Goal: Task Accomplishment & Management: Manage account settings

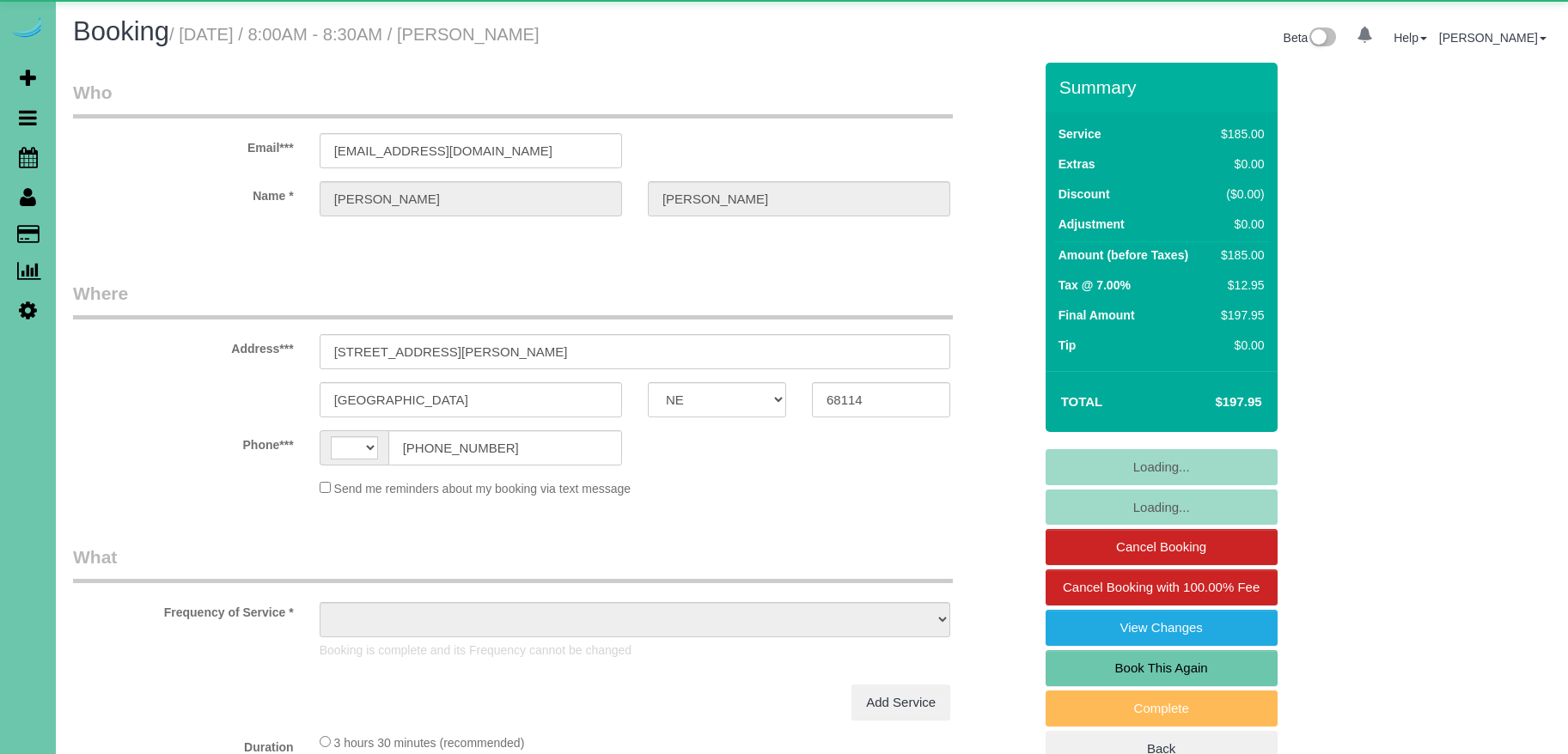
select select "NE"
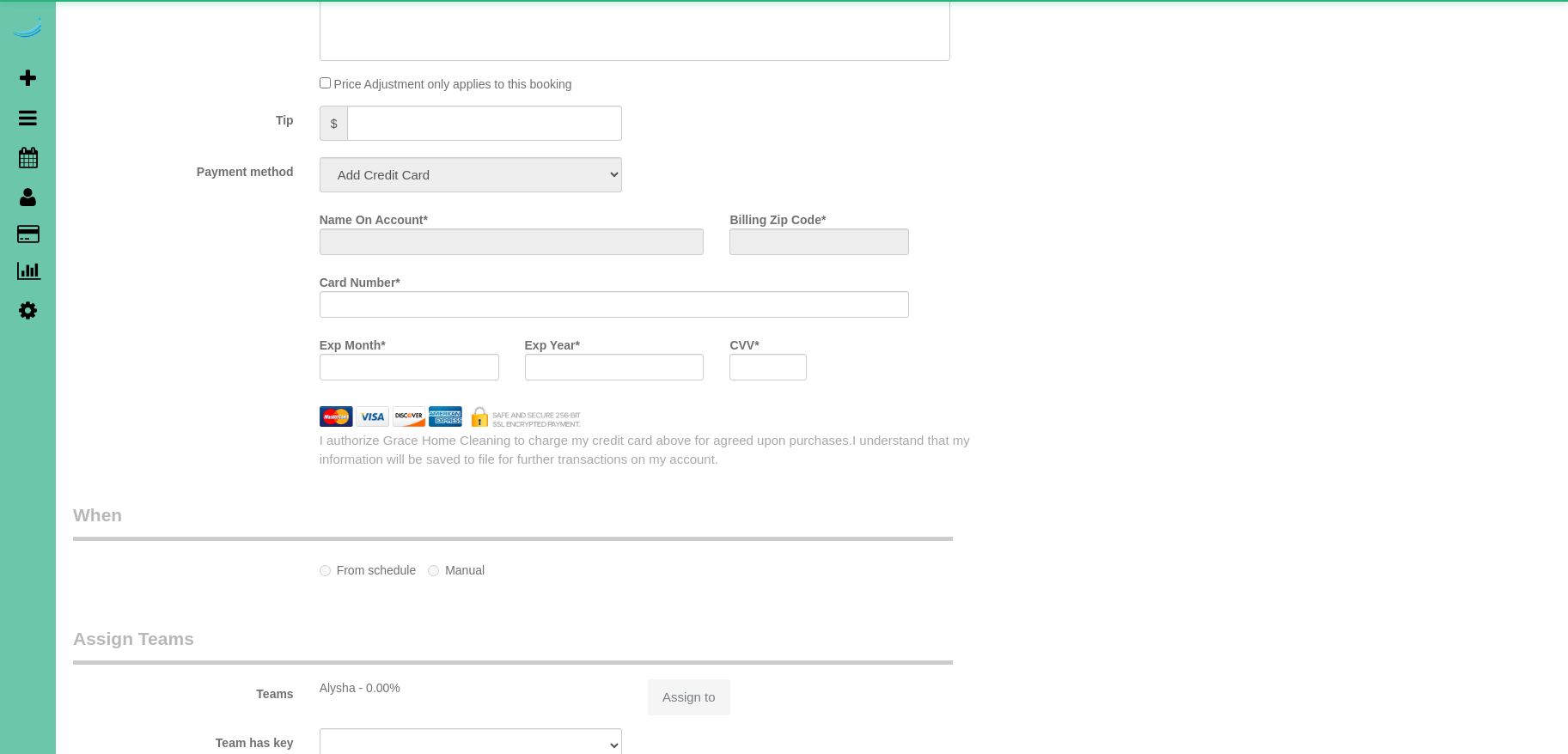
select select "string:US"
select select "object:629"
select select "string:fspay-3126b6fd-cea1-46ff-aee3-1dc3b11c0a1b"
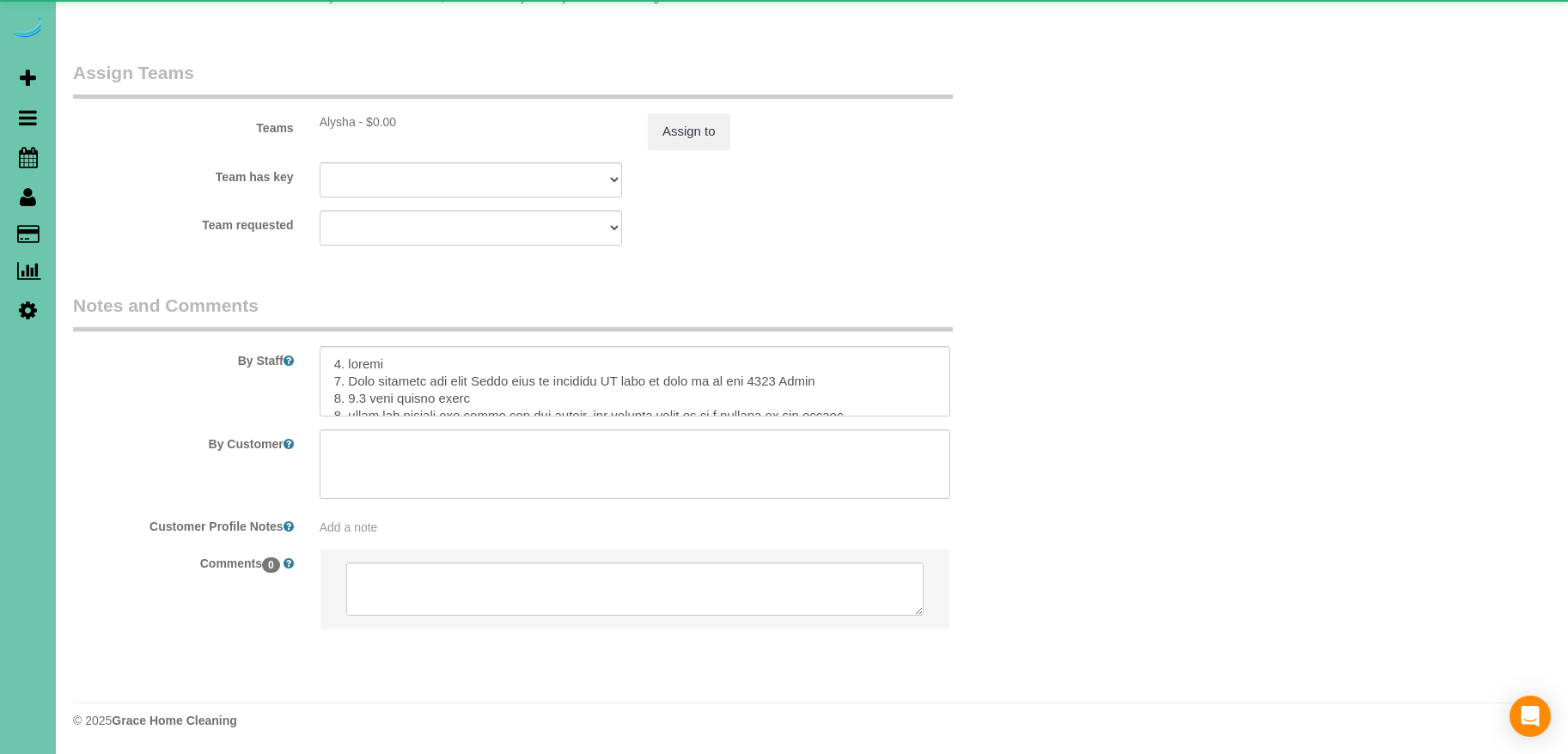
select select "object:886"
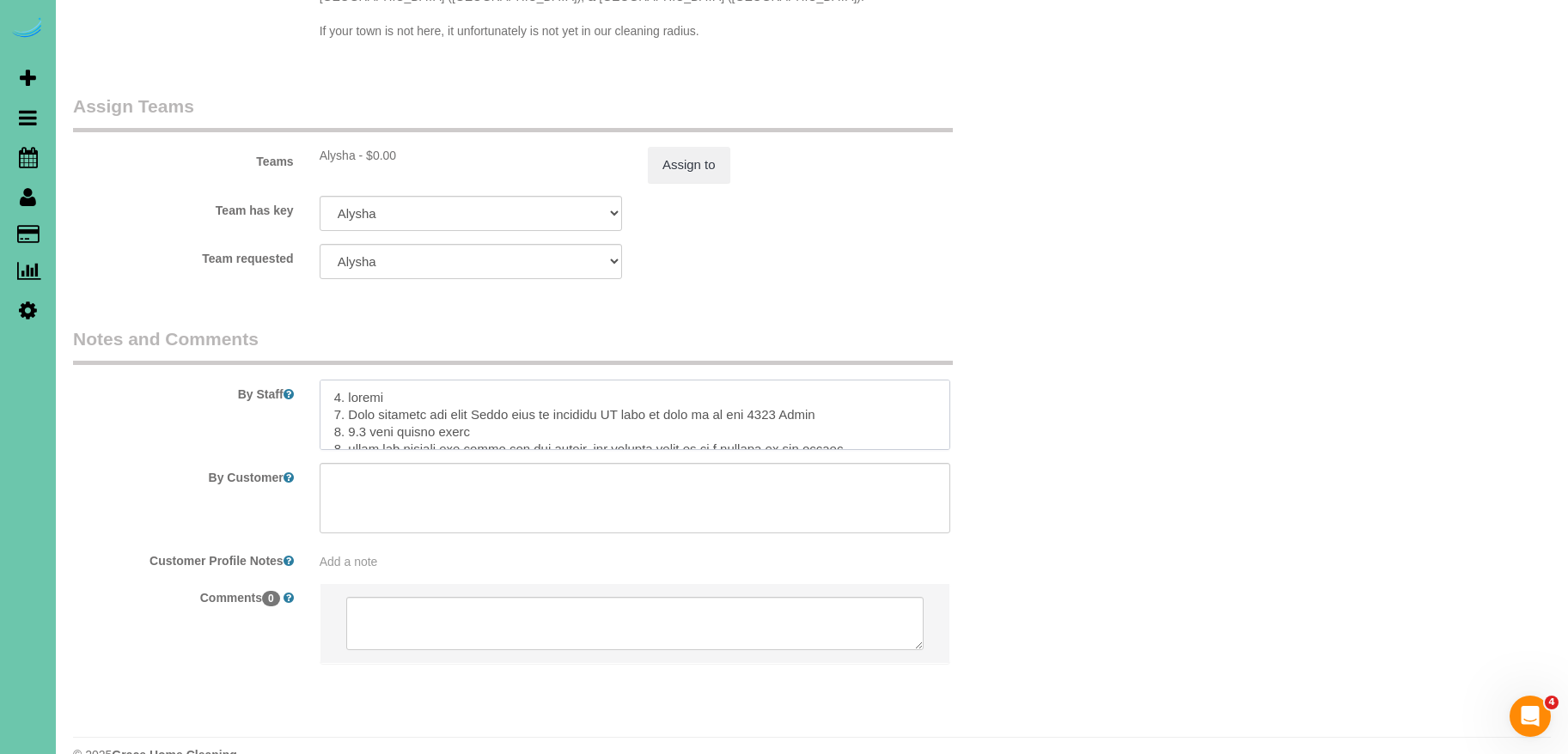
drag, startPoint x: 329, startPoint y: 385, endPoint x: 888, endPoint y: 379, distance: 559.0
click at [888, 380] on textarea at bounding box center [635, 415] width 631 height 70
drag, startPoint x: 332, startPoint y: 368, endPoint x: 670, endPoint y: 383, distance: 338.3
click at [670, 383] on textarea at bounding box center [635, 415] width 631 height 70
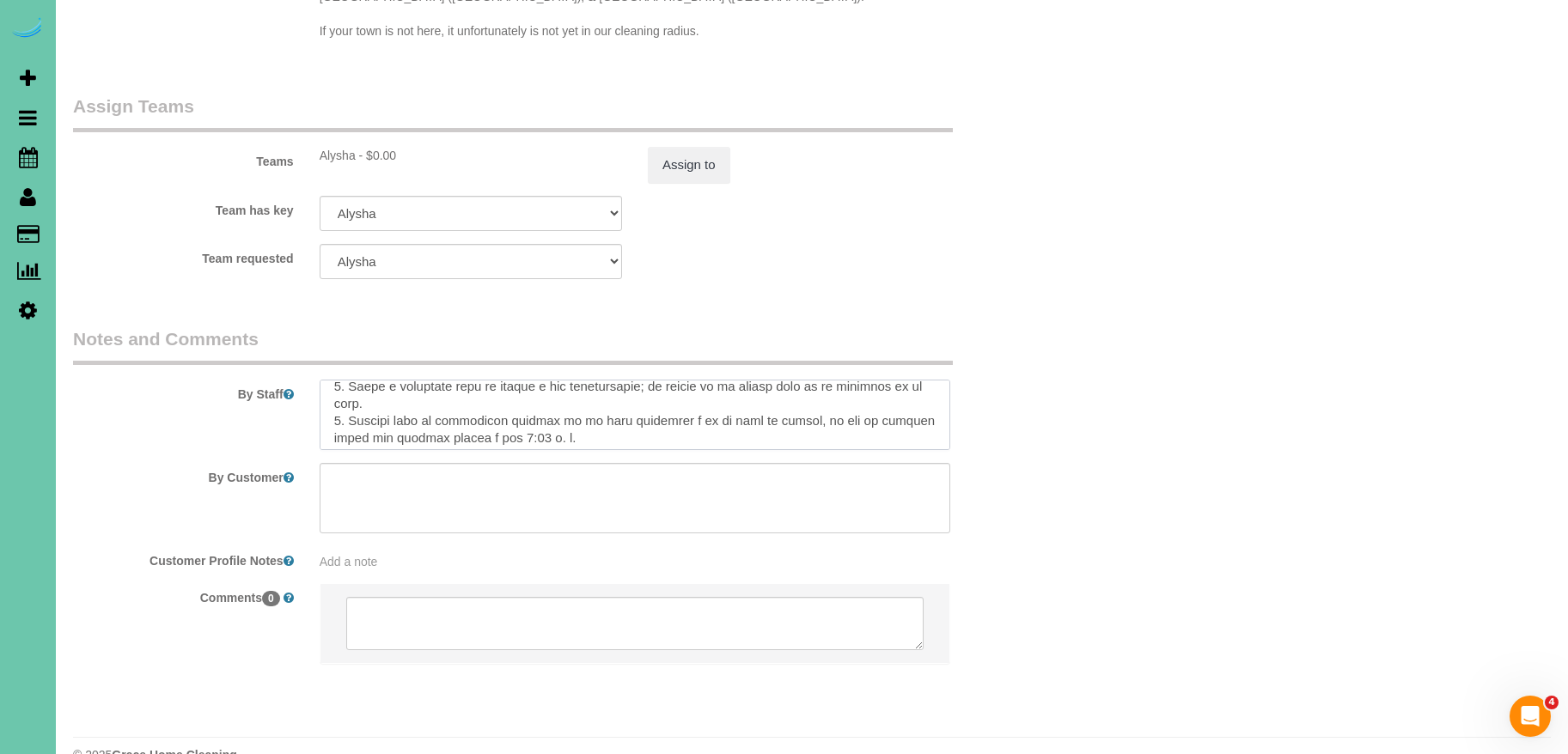
scroll to position [531, 0]
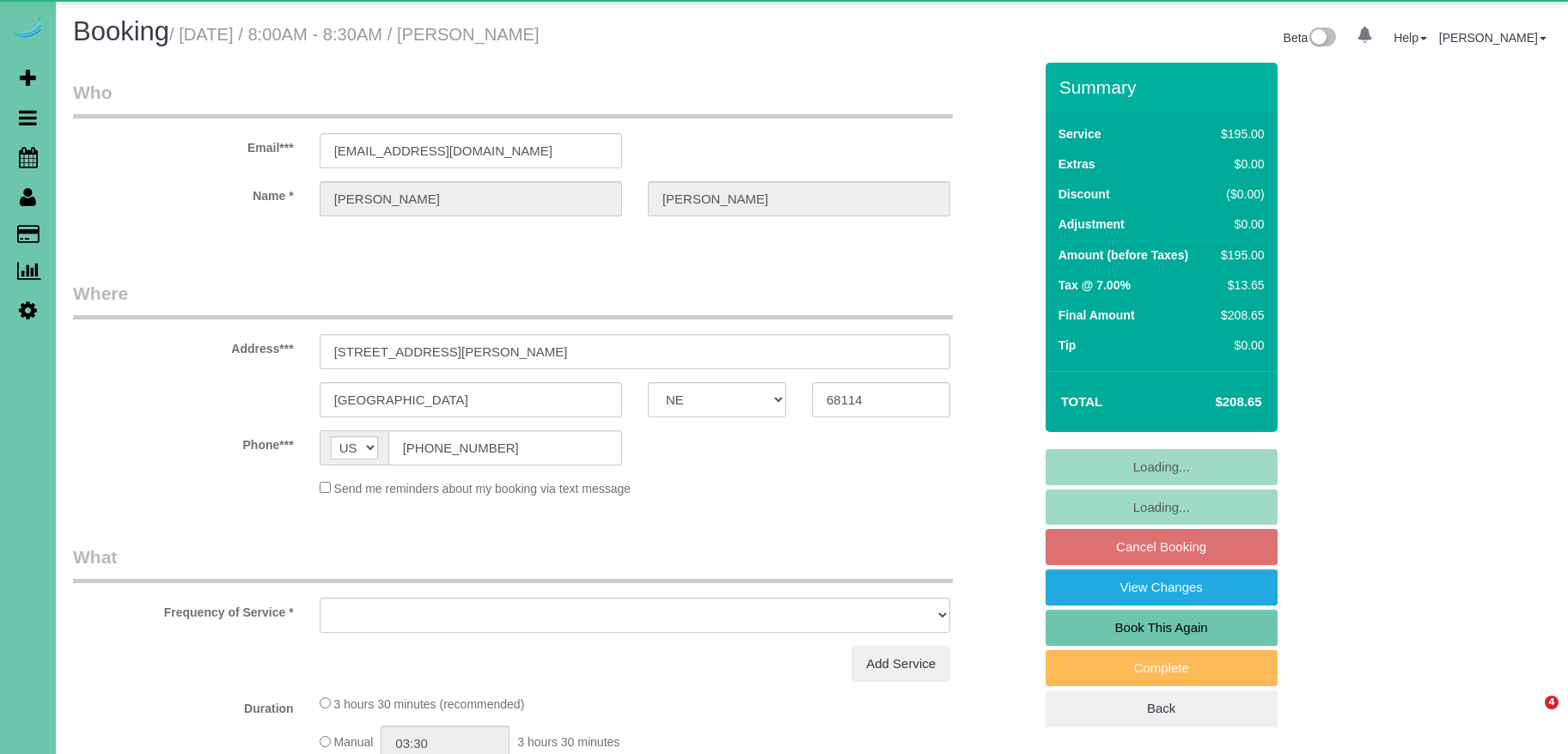
select select "NE"
select select "object:617"
select select "string:fspay-3126b6fd-cea1-46ff-aee3-1dc3b11c0a1b"
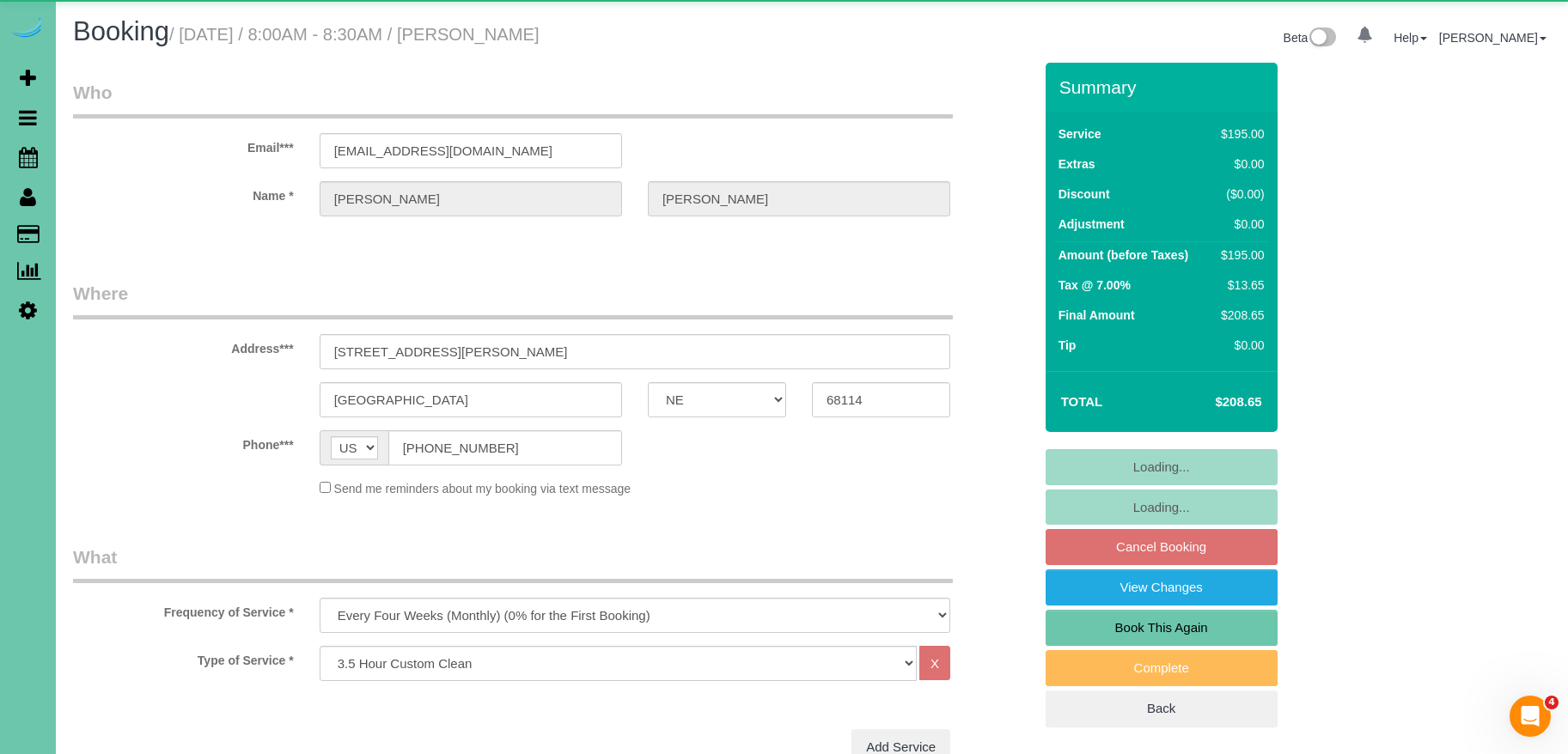
select select "object:890"
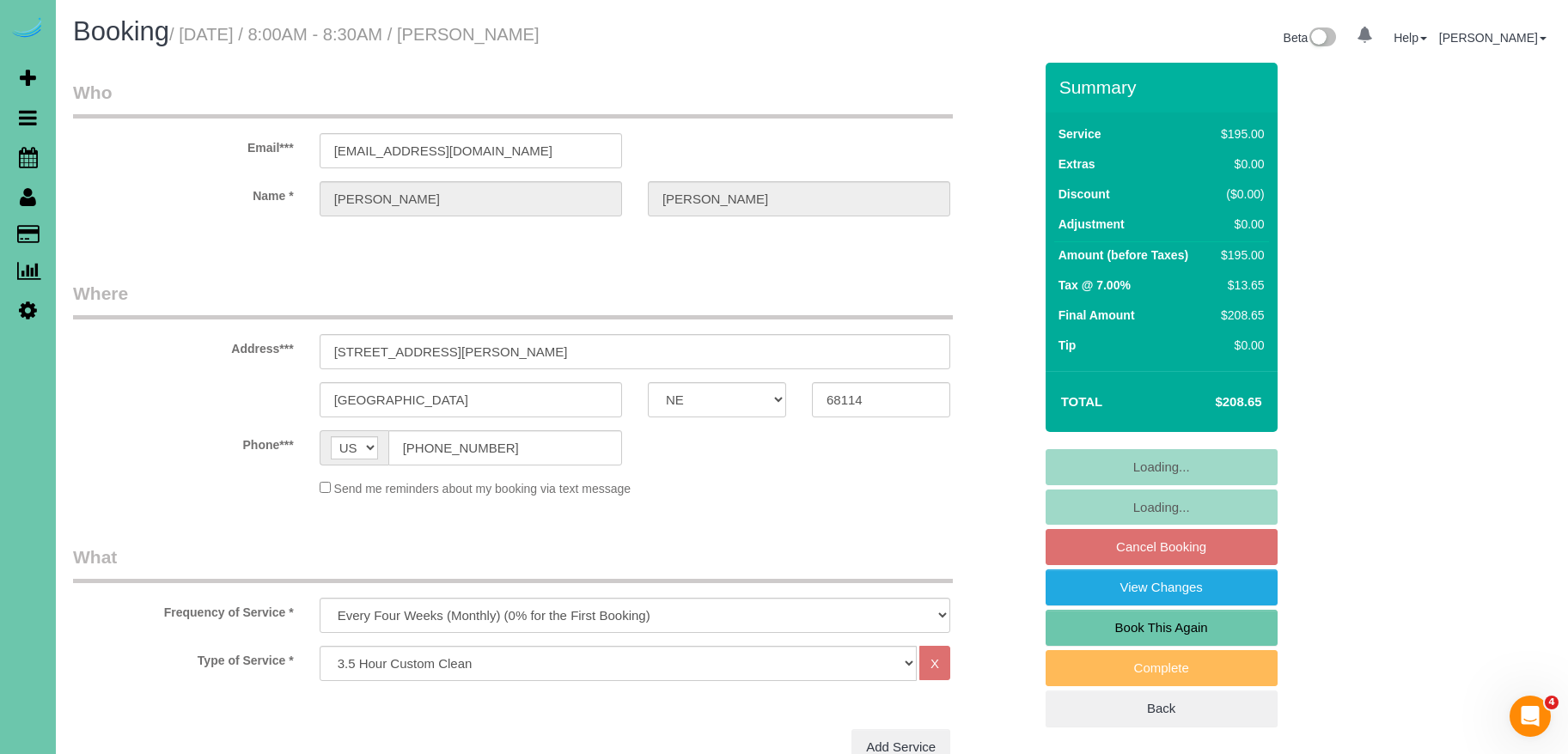
click at [1129, 545] on fieldset "Loading... Loading... Cancel Booking View Changes Book This Again Complete Back" at bounding box center [1162, 589] width 232 height 279
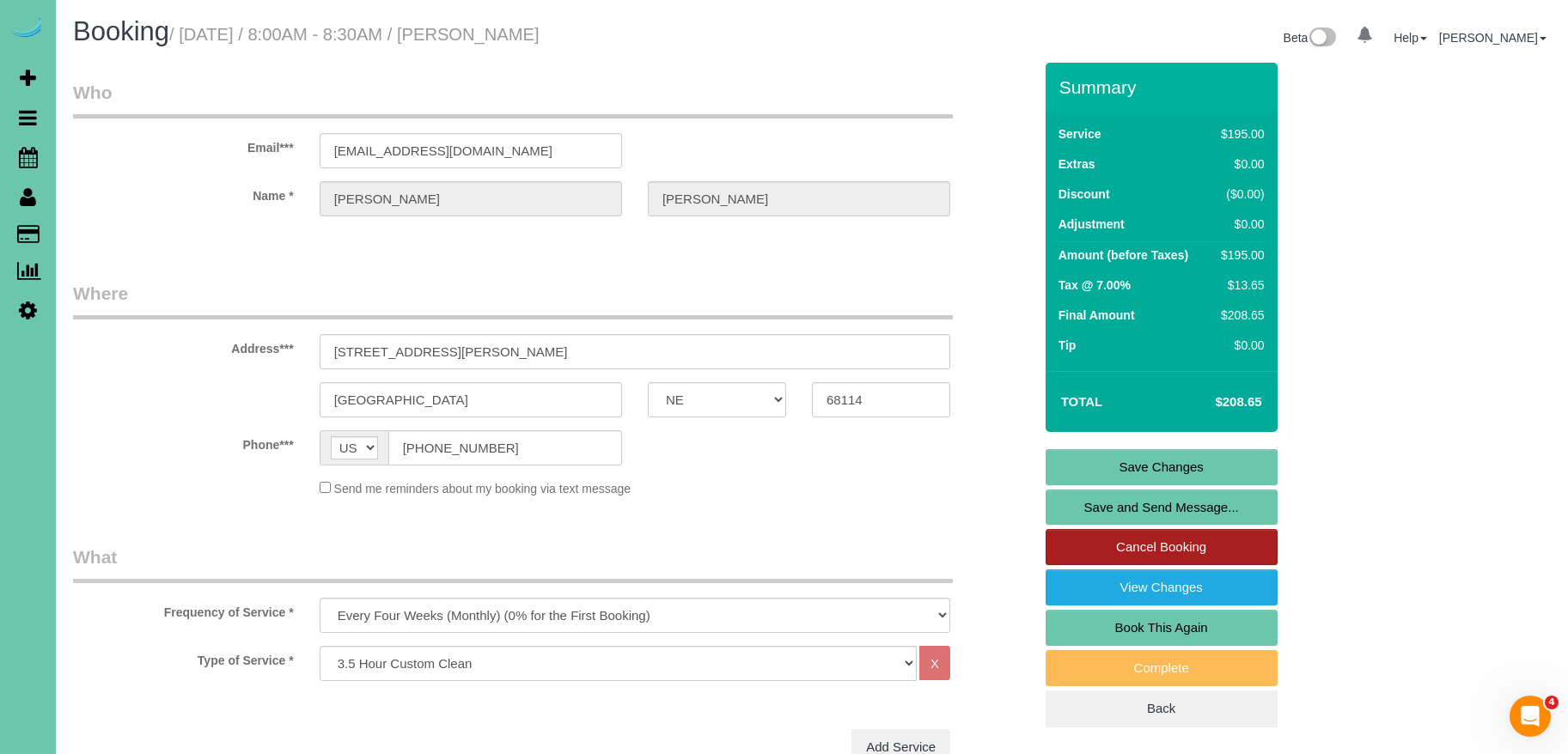
click at [1158, 551] on link "Cancel Booking" at bounding box center [1162, 547] width 232 height 36
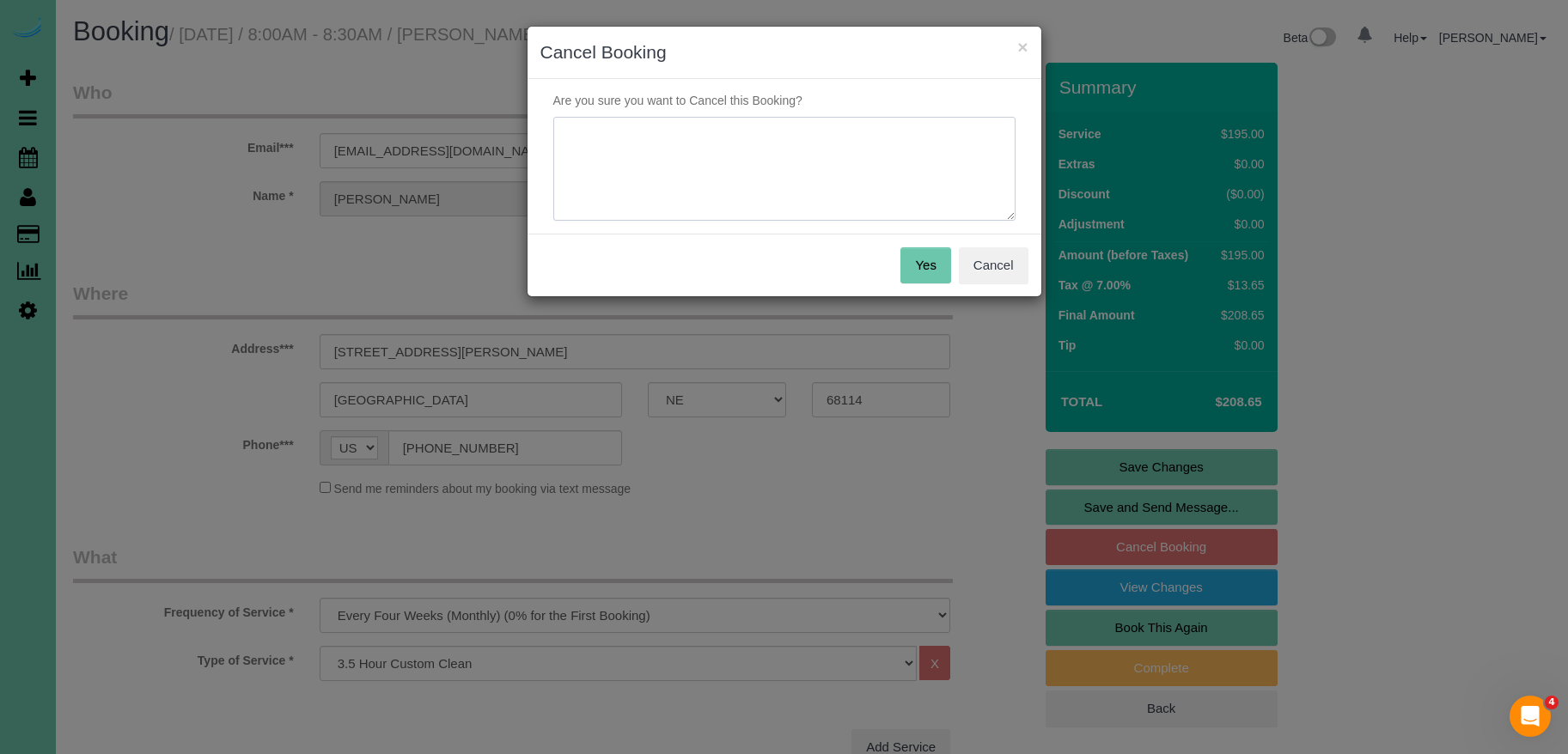
click at [871, 165] on textarea at bounding box center [784, 169] width 462 height 105
type textarea "moving"
click at [911, 267] on button "Yes" at bounding box center [925, 265] width 49 height 36
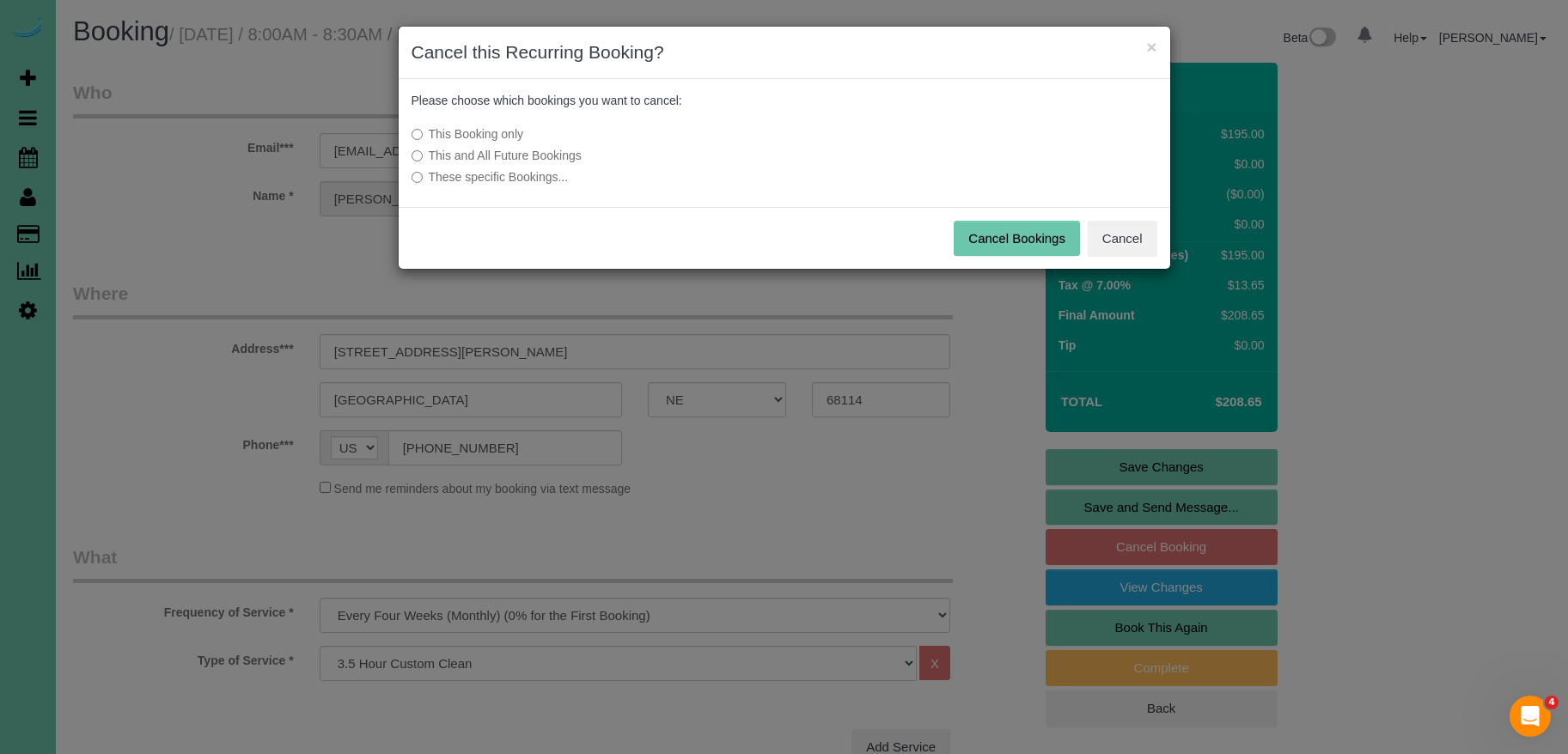
click at [1015, 238] on button "Cancel Bookings" at bounding box center [1016, 239] width 127 height 36
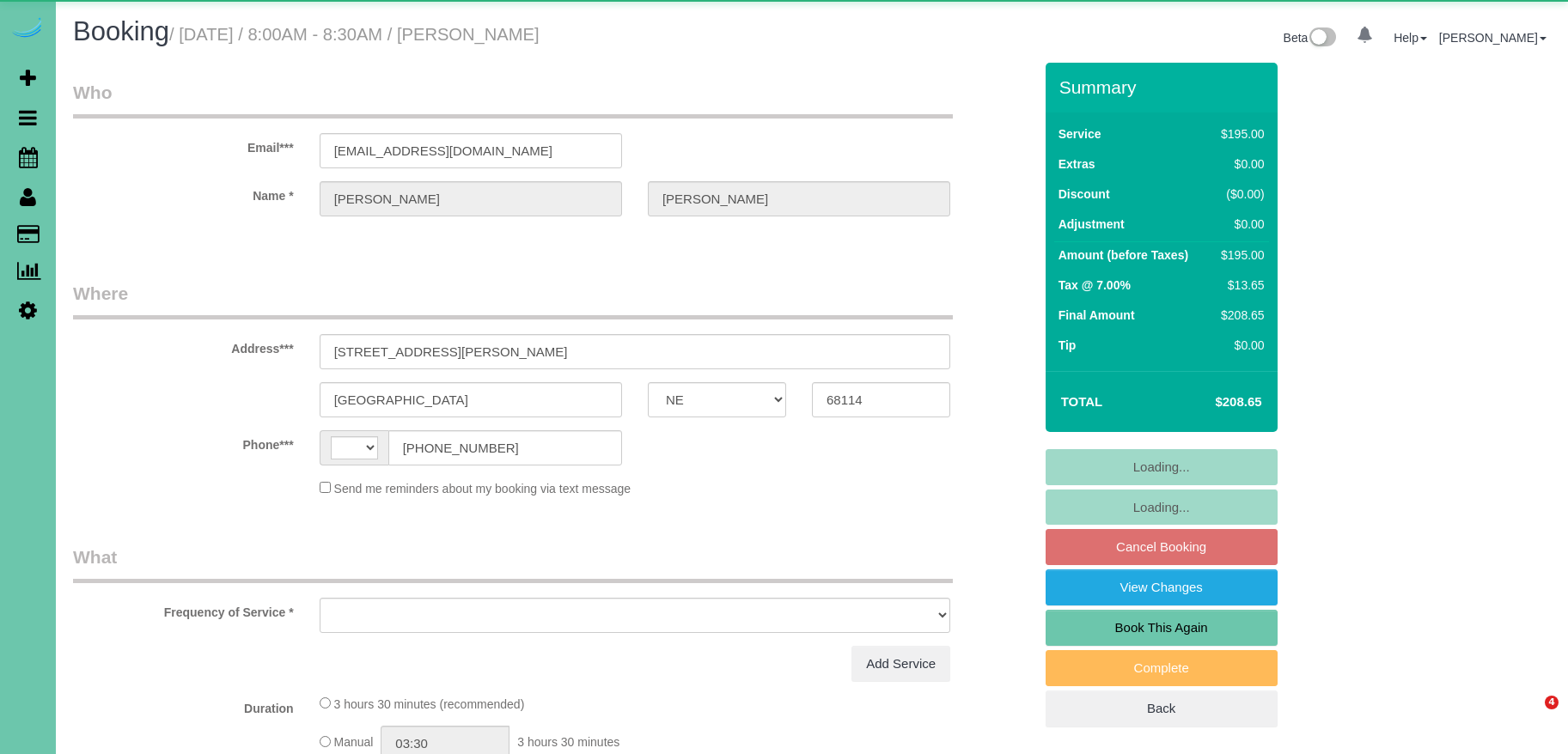
select select "NE"
select select "string:US"
select select "object:690"
select select "string:fspay-3126b6fd-cea1-46ff-aee3-1dc3b11c0a1b"
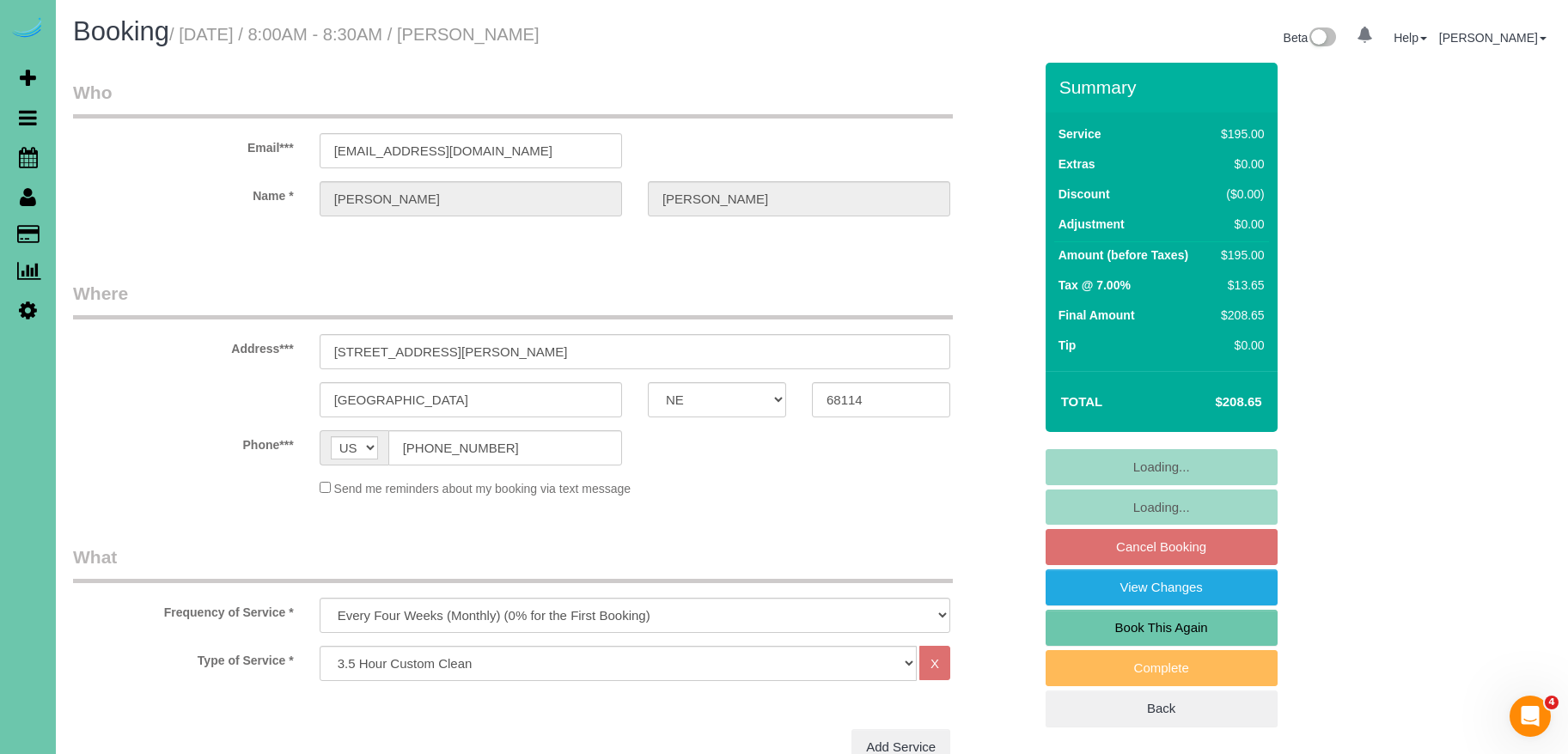
drag, startPoint x: 1161, startPoint y: 551, endPoint x: 1140, endPoint y: 542, distance: 22.8
click at [1161, 550] on fieldset "Loading... Loading... Cancel Booking View Changes Book This Again Complete Back" at bounding box center [1162, 589] width 232 height 279
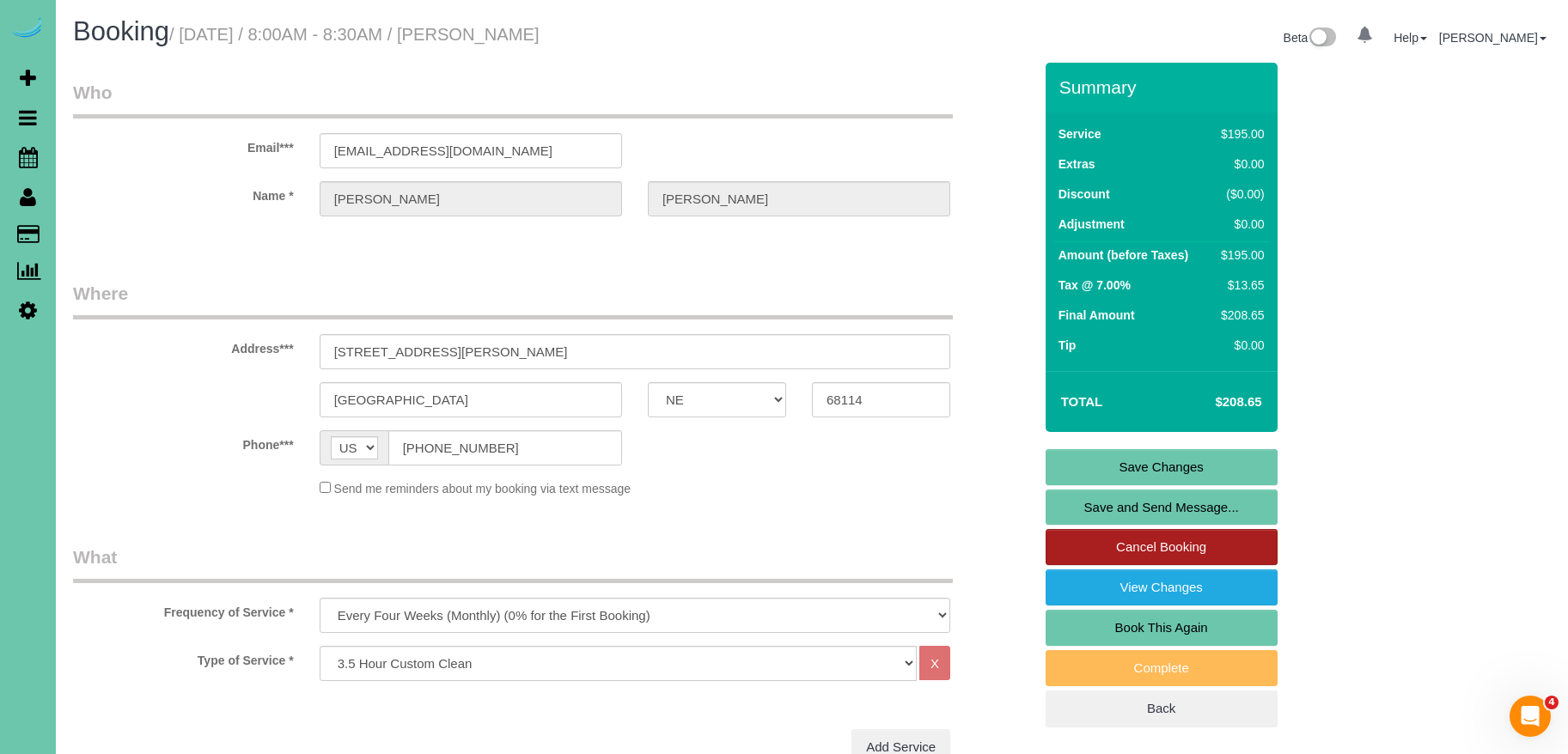
click at [1136, 546] on link "Cancel Booking" at bounding box center [1162, 547] width 232 height 36
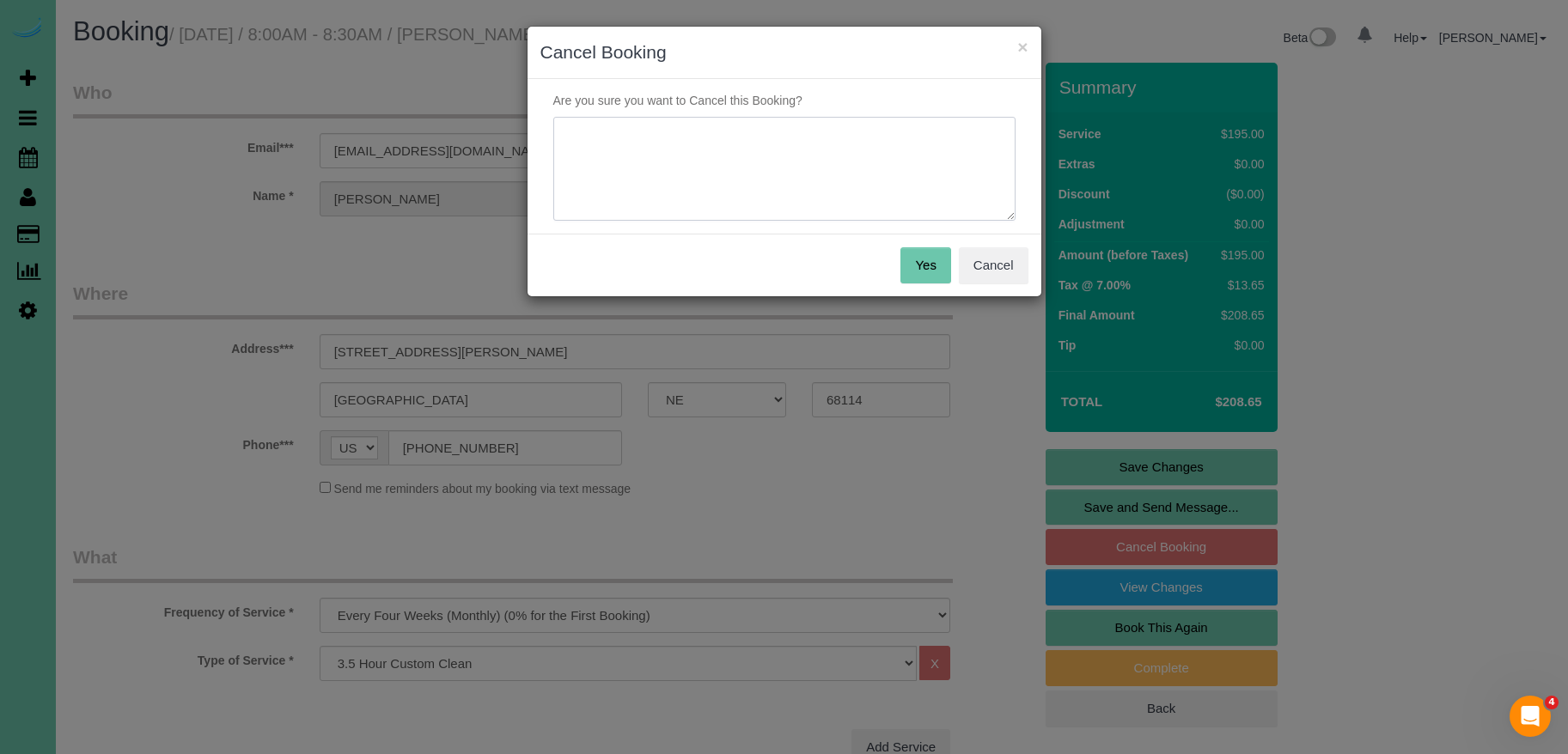
click at [779, 208] on textarea at bounding box center [784, 169] width 462 height 105
type textarea "moving"
click at [928, 268] on button "Yes" at bounding box center [925, 265] width 49 height 36
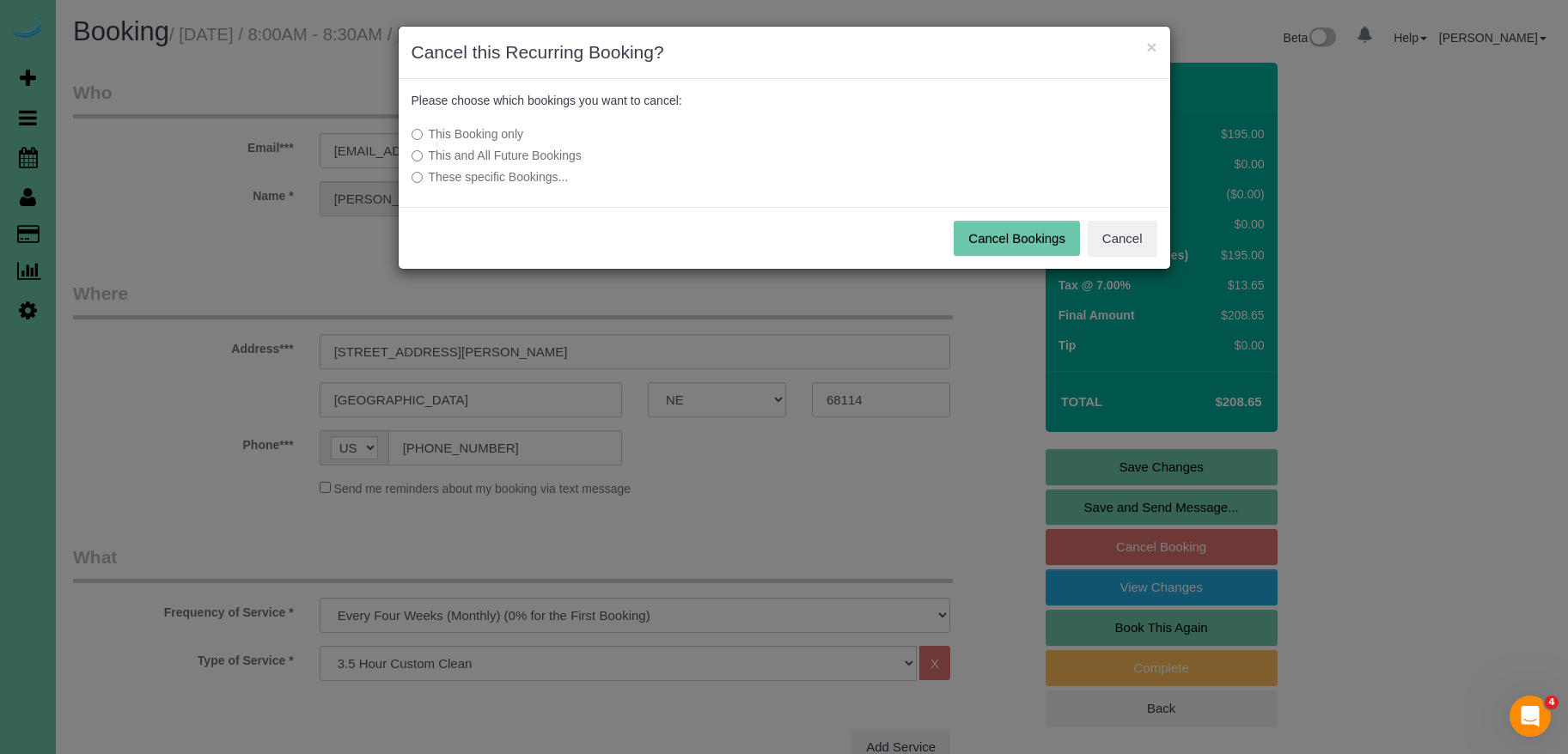
click at [483, 156] on label "This and All Future Bookings" at bounding box center [656, 155] width 489 height 17
click at [1027, 237] on button "Cancel Bookings" at bounding box center [1016, 239] width 127 height 36
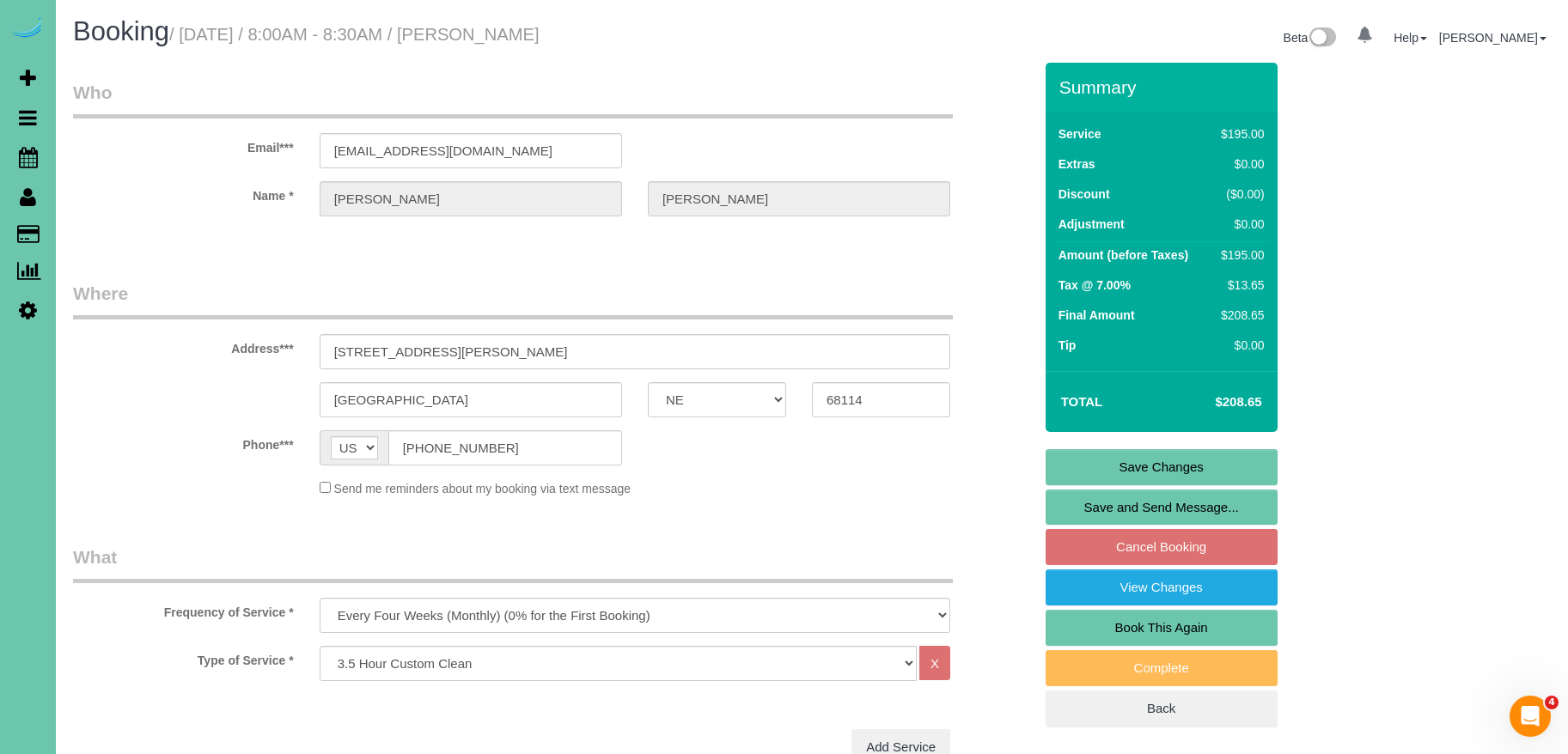
scroll to position [1, 0]
